Goal: Transaction & Acquisition: Purchase product/service

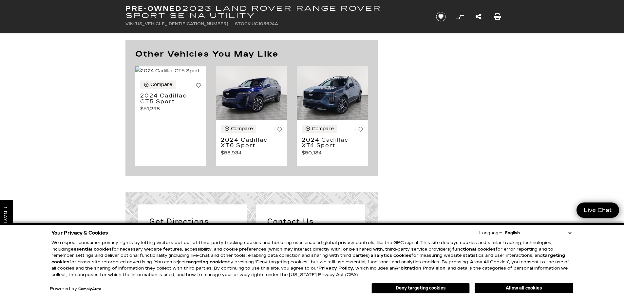
scroll to position [481, 0]
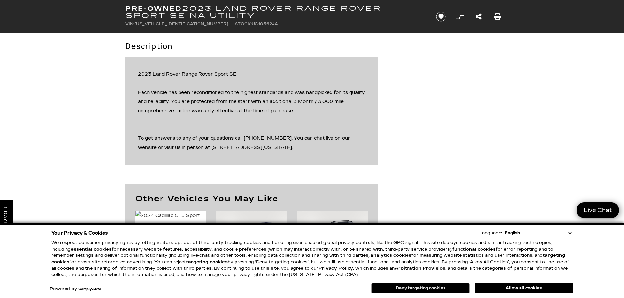
click at [439, 288] on button "Deny targeting cookies" at bounding box center [420, 288] width 98 height 10
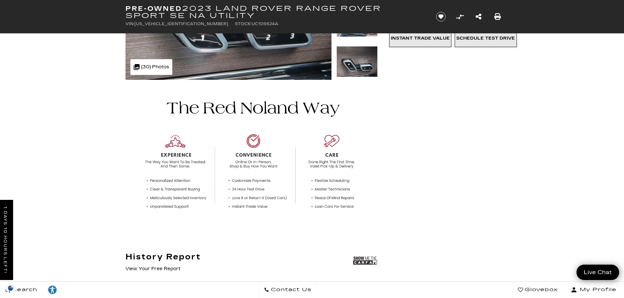
scroll to position [0, 0]
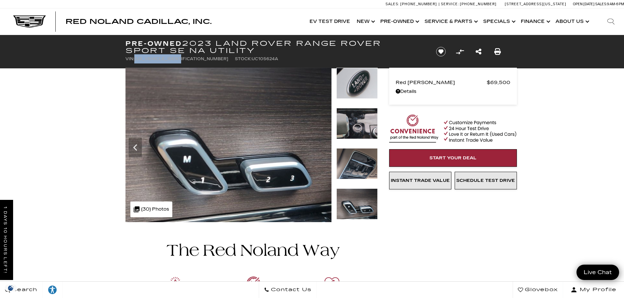
drag, startPoint x: 136, startPoint y: 59, endPoint x: 183, endPoint y: 60, distance: 46.8
click at [183, 60] on ul "VIN: [US_VEHICLE_IDENTIFICATION_NUMBER] Stock: UC105624A" at bounding box center [275, 58] width 300 height 9
copy span "[US_VEHICLE_IDENTIFICATION_NUMBER]"
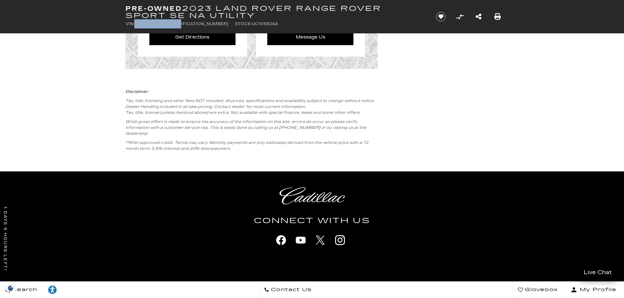
scroll to position [1015, 0]
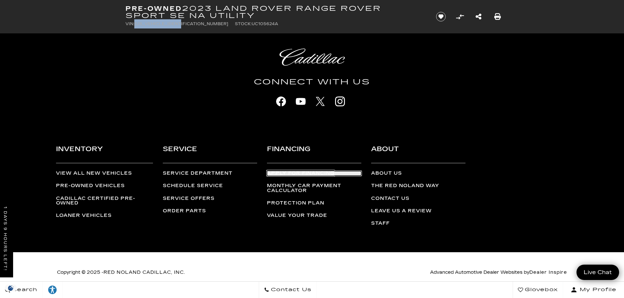
drag, startPoint x: 314, startPoint y: 171, endPoint x: 369, endPoint y: 133, distance: 66.8
click at [314, 171] on link "Apply for Financing" at bounding box center [314, 173] width 94 height 5
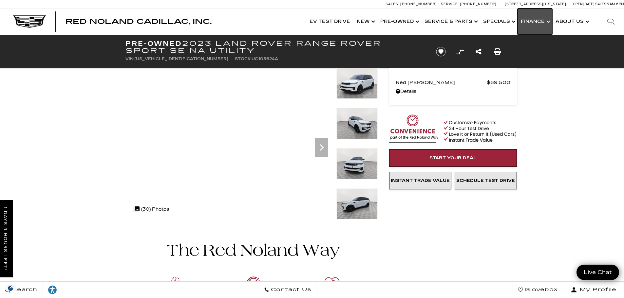
click at [546, 21] on link "Show Finance" at bounding box center [534, 22] width 35 height 26
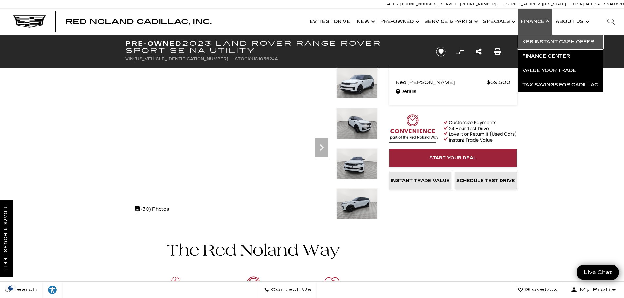
click at [564, 40] on link "KBB Instant Cash Offer" at bounding box center [559, 42] width 85 height 14
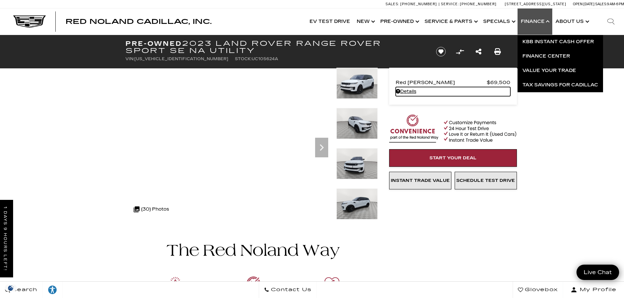
click at [414, 91] on link "Details - about pricing for: Pre-Owned 2023 Land Rover Range Rover Sport SE NA …" at bounding box center [452, 91] width 115 height 9
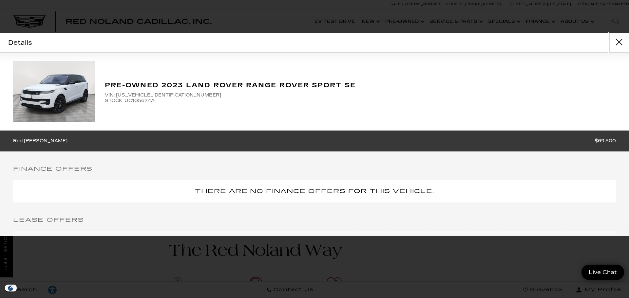
click at [616, 40] on button "close" at bounding box center [619, 43] width 20 height 20
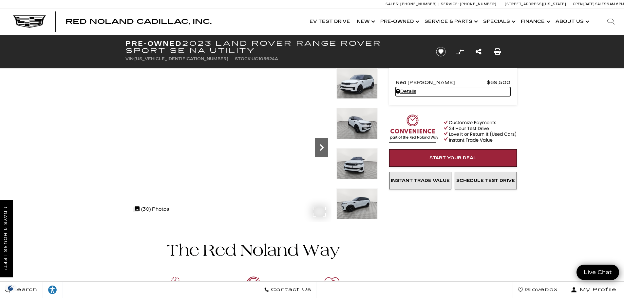
click at [322, 145] on icon "Next" at bounding box center [321, 147] width 13 height 13
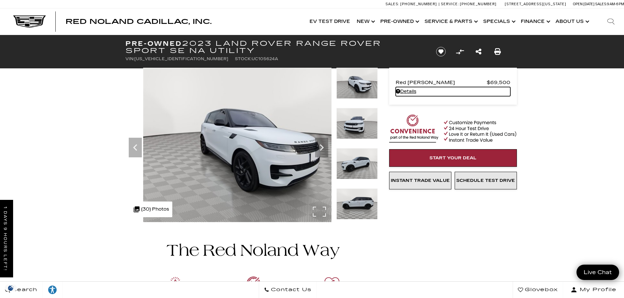
click at [275, 143] on img at bounding box center [246, 145] width 206 height 155
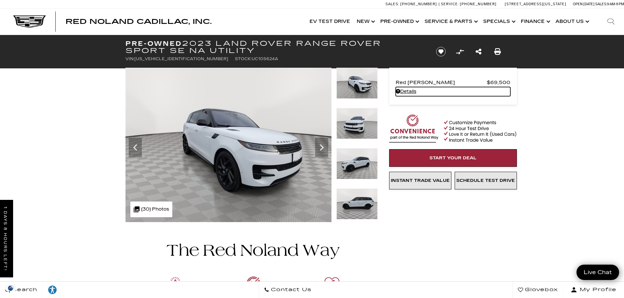
click at [408, 91] on link "Details" at bounding box center [452, 91] width 115 height 9
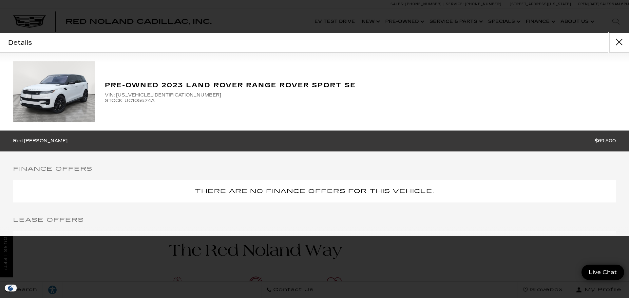
click at [617, 41] on button "close" at bounding box center [619, 43] width 20 height 20
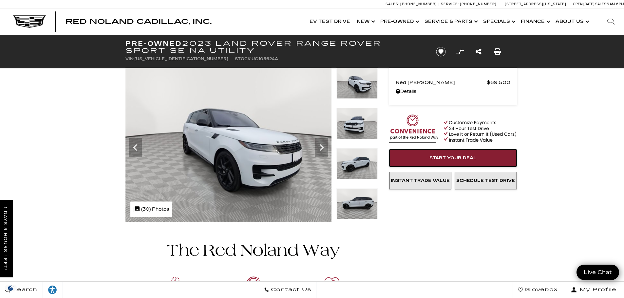
click at [458, 156] on span "Start Your Deal" at bounding box center [452, 157] width 47 height 5
